Goal: Communication & Community: Answer question/provide support

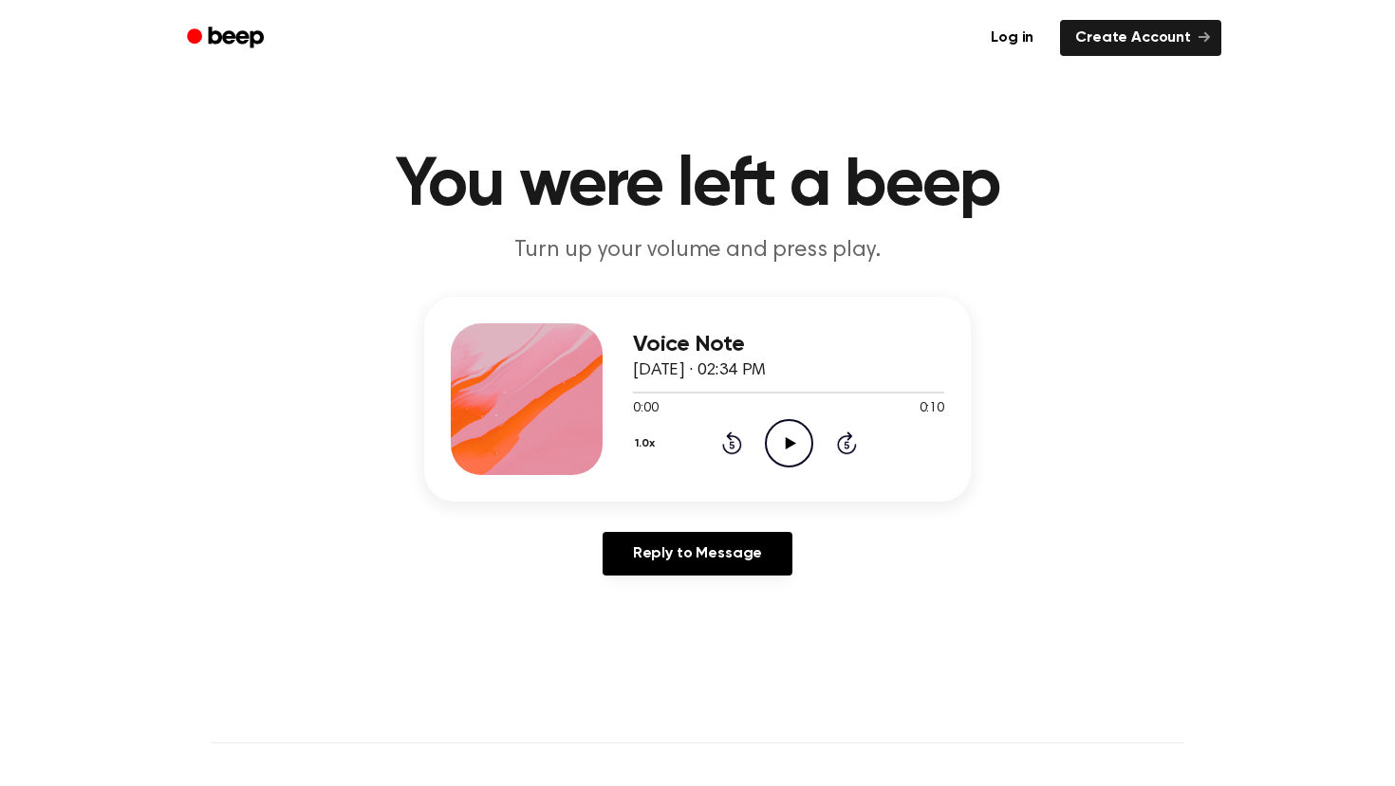
click at [790, 436] on icon "Play Audio" at bounding box center [789, 443] width 48 height 48
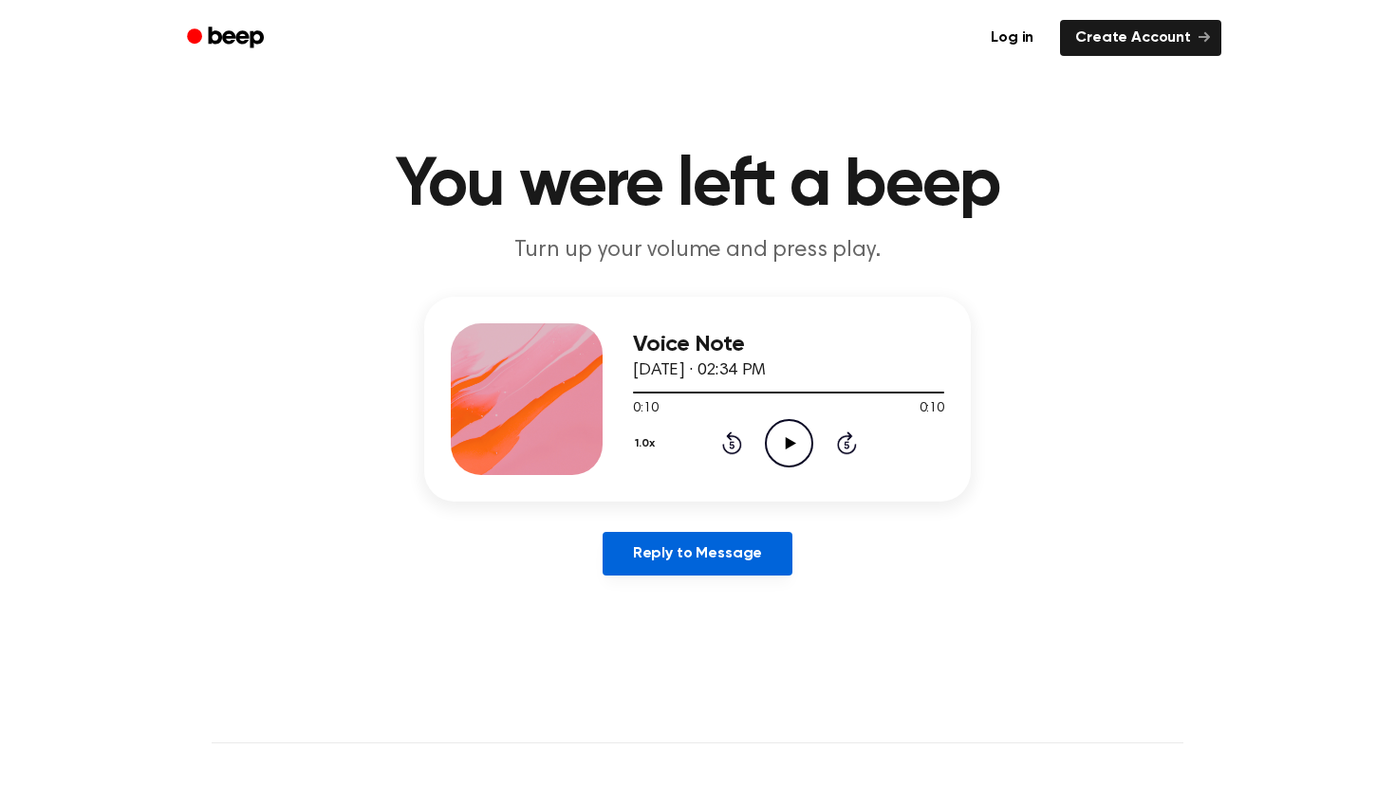
click at [731, 542] on link "Reply to Message" at bounding box center [697, 554] width 190 height 44
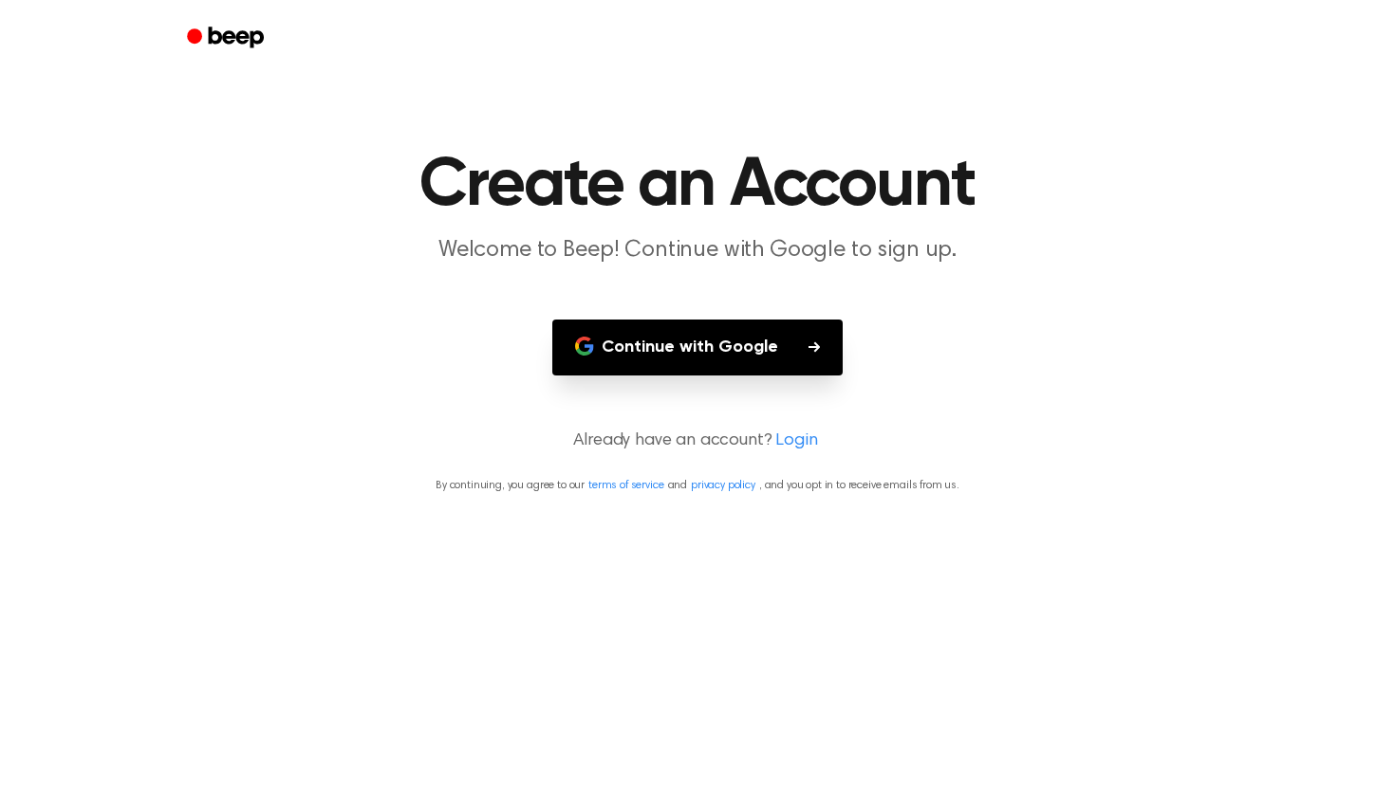
click at [729, 346] on button "Continue with Google" at bounding box center [697, 348] width 290 height 56
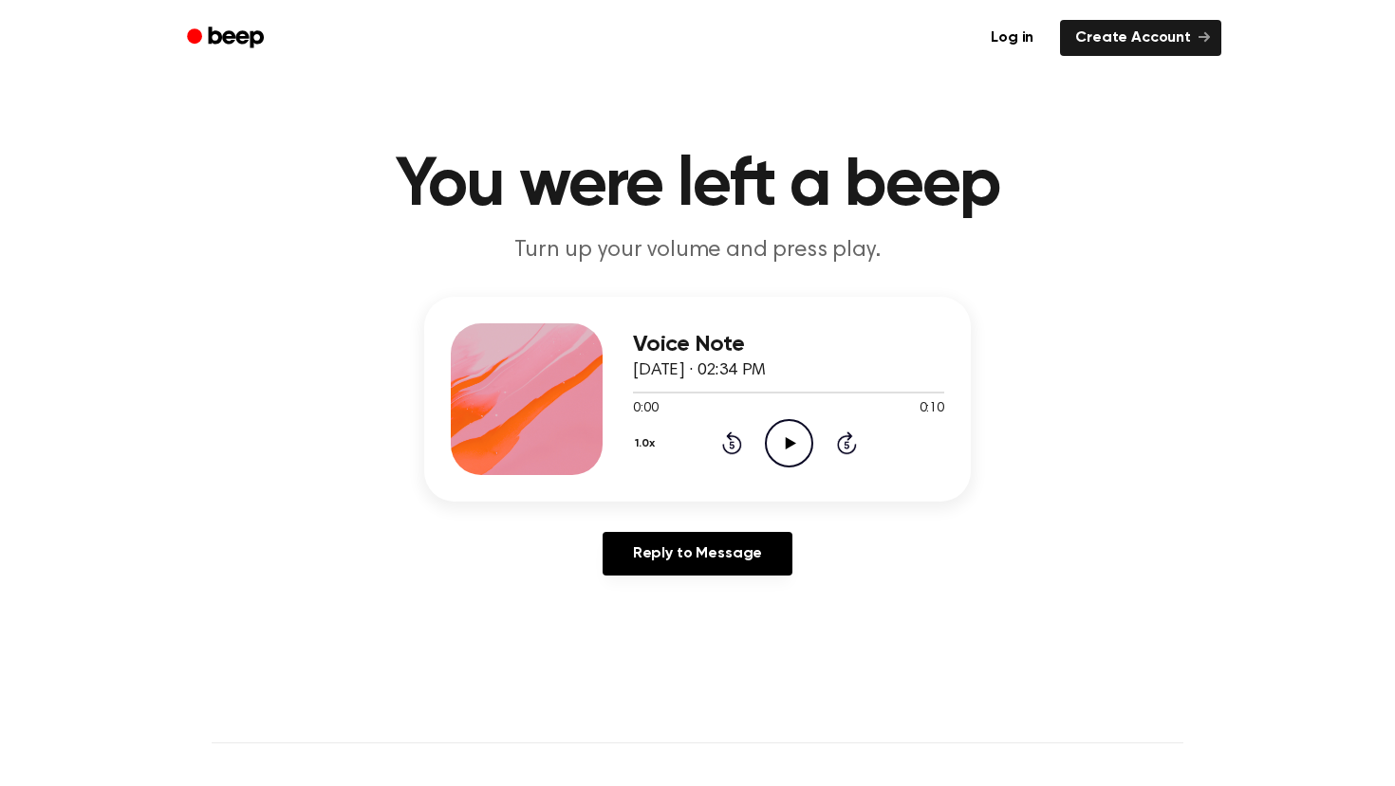
click at [792, 438] on icon "Play Audio" at bounding box center [789, 443] width 48 height 48
click at [786, 446] on icon at bounding box center [790, 443] width 10 height 12
click at [789, 438] on icon "Play Audio" at bounding box center [789, 443] width 48 height 48
click at [795, 442] on icon "Play Audio" at bounding box center [789, 443] width 48 height 48
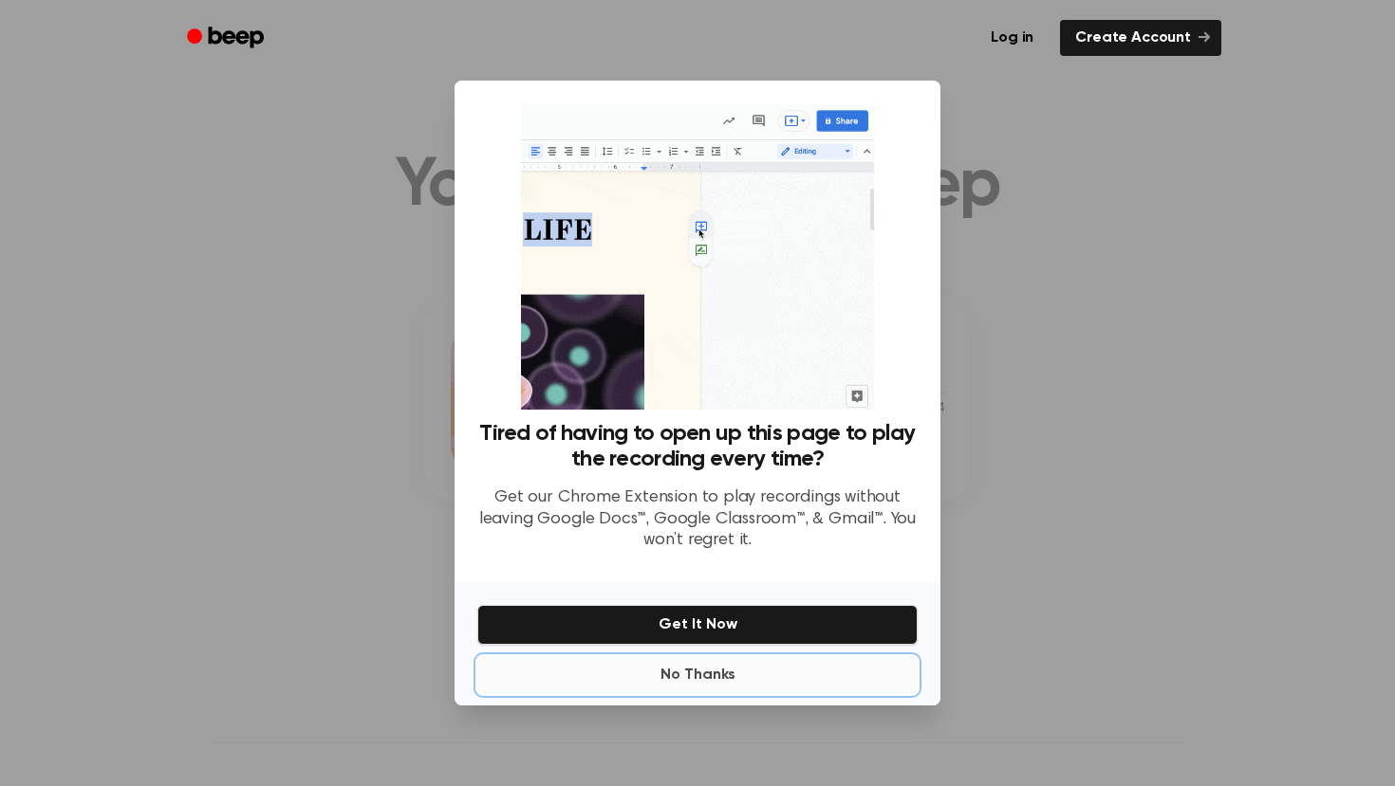
click at [687, 676] on button "No Thanks" at bounding box center [697, 675] width 440 height 38
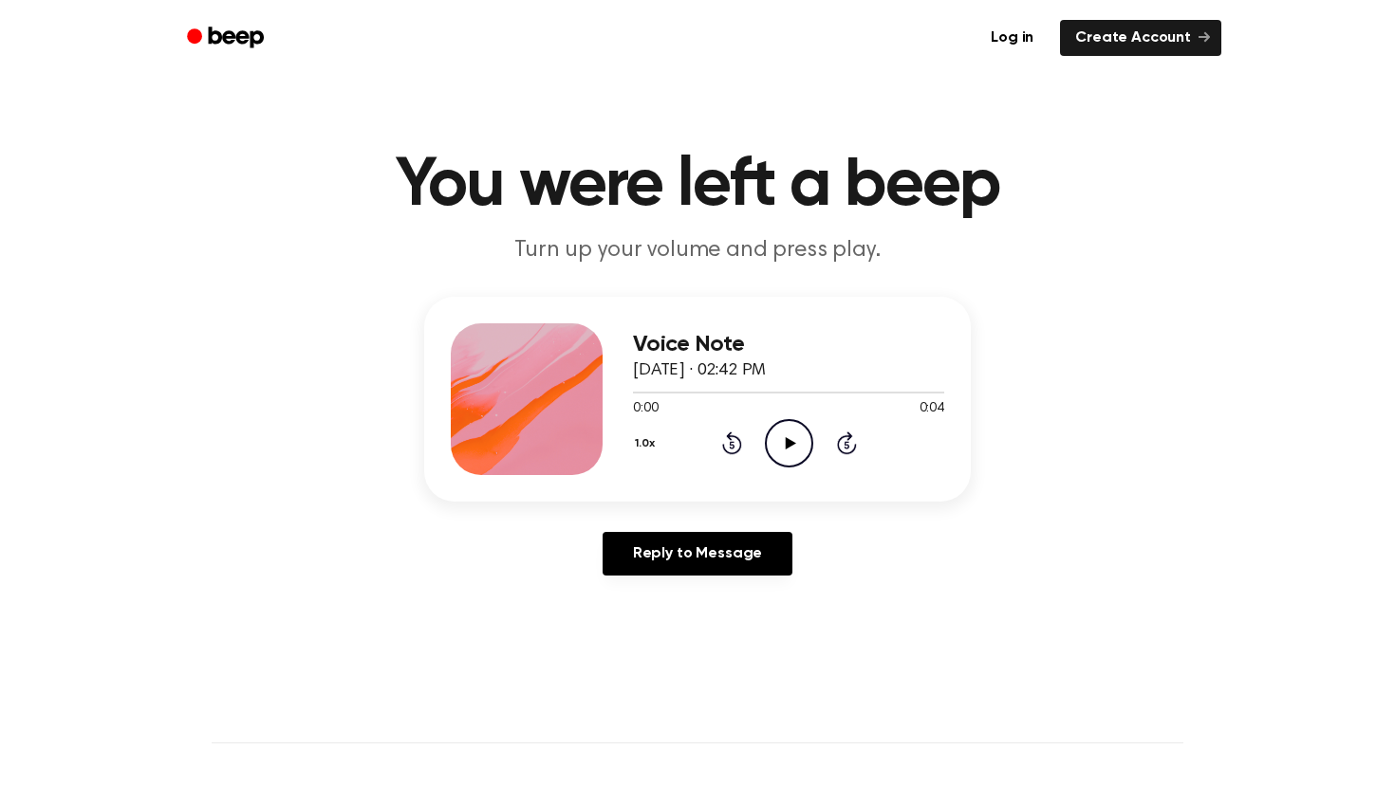
click at [773, 428] on icon "Play Audio" at bounding box center [789, 443] width 48 height 48
